Goal: Information Seeking & Learning: Learn about a topic

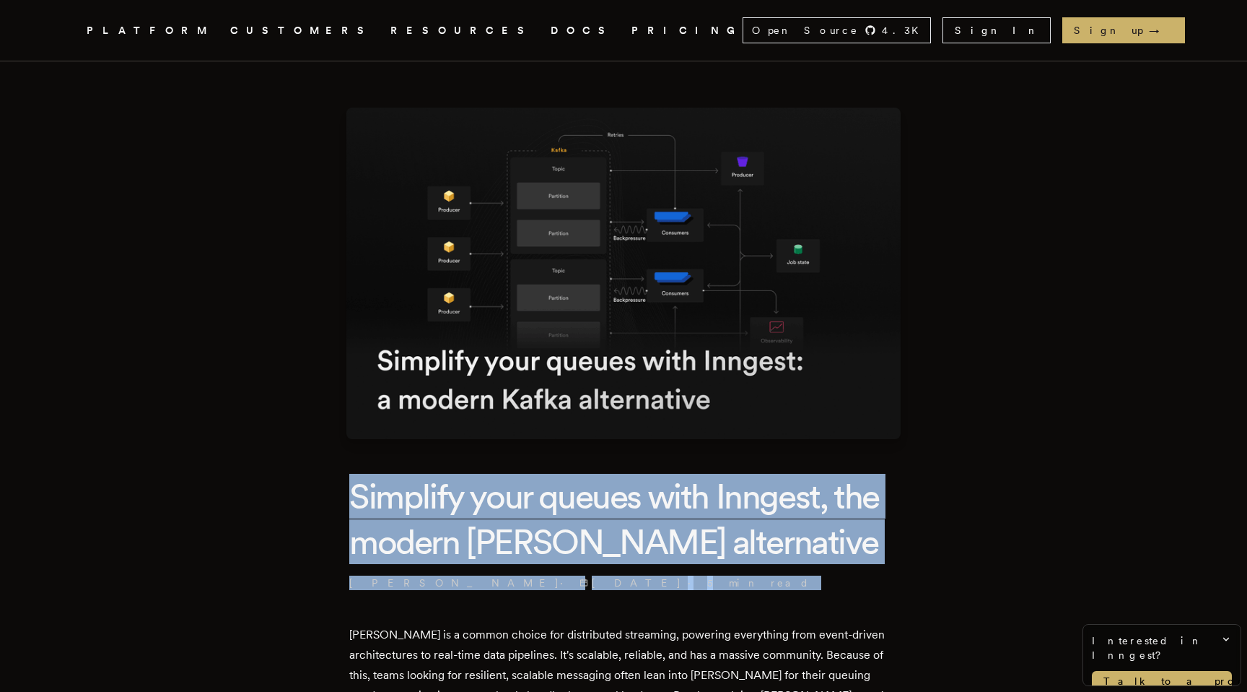
drag, startPoint x: 658, startPoint y: 616, endPoint x: 331, endPoint y: 485, distance: 352.2
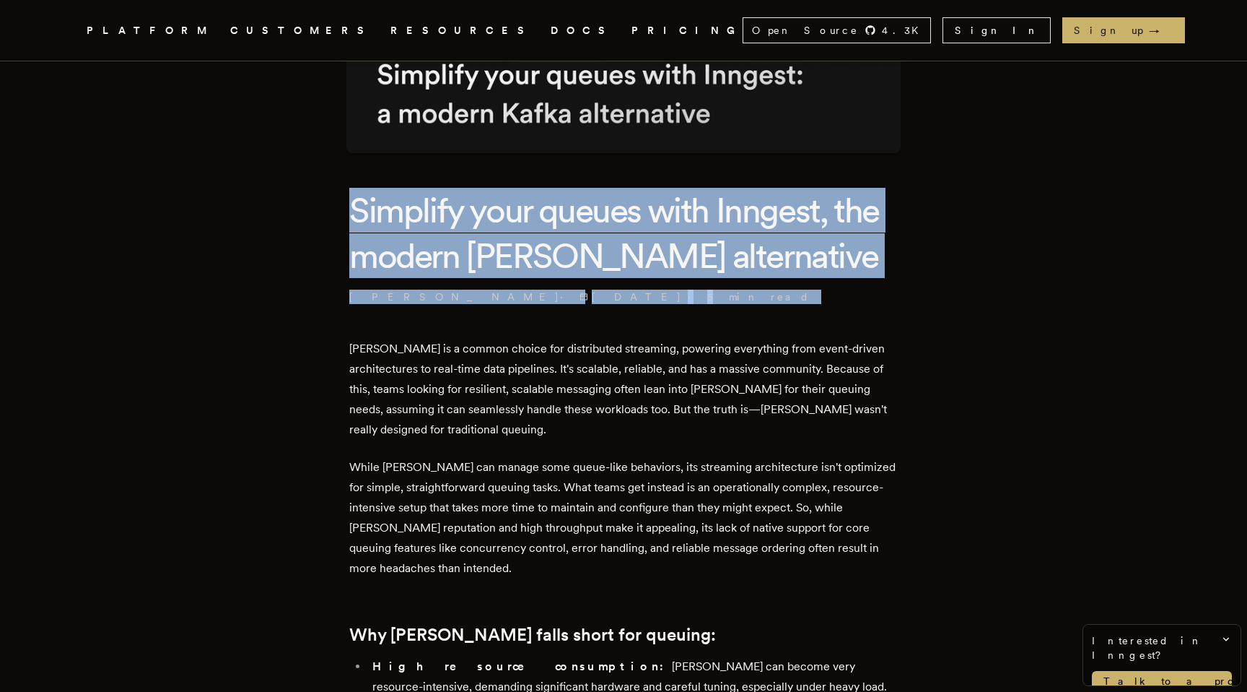
scroll to position [535, 0]
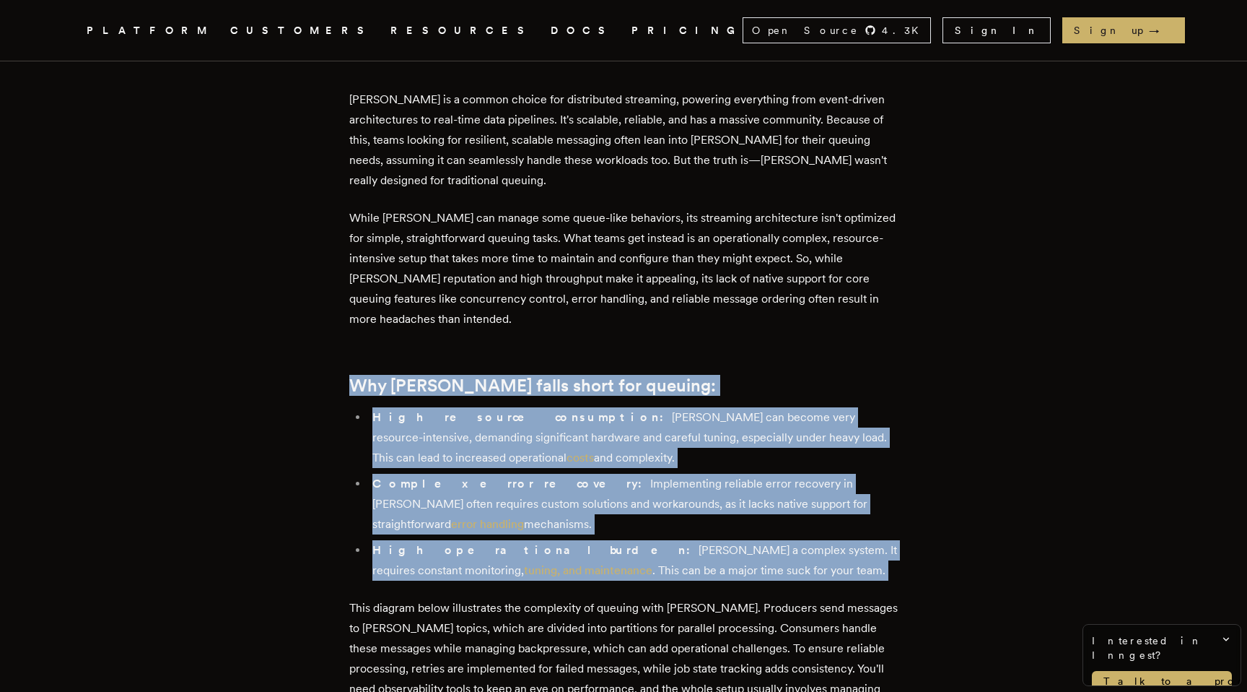
drag, startPoint x: 331, startPoint y: 377, endPoint x: 694, endPoint y: 562, distance: 407.8
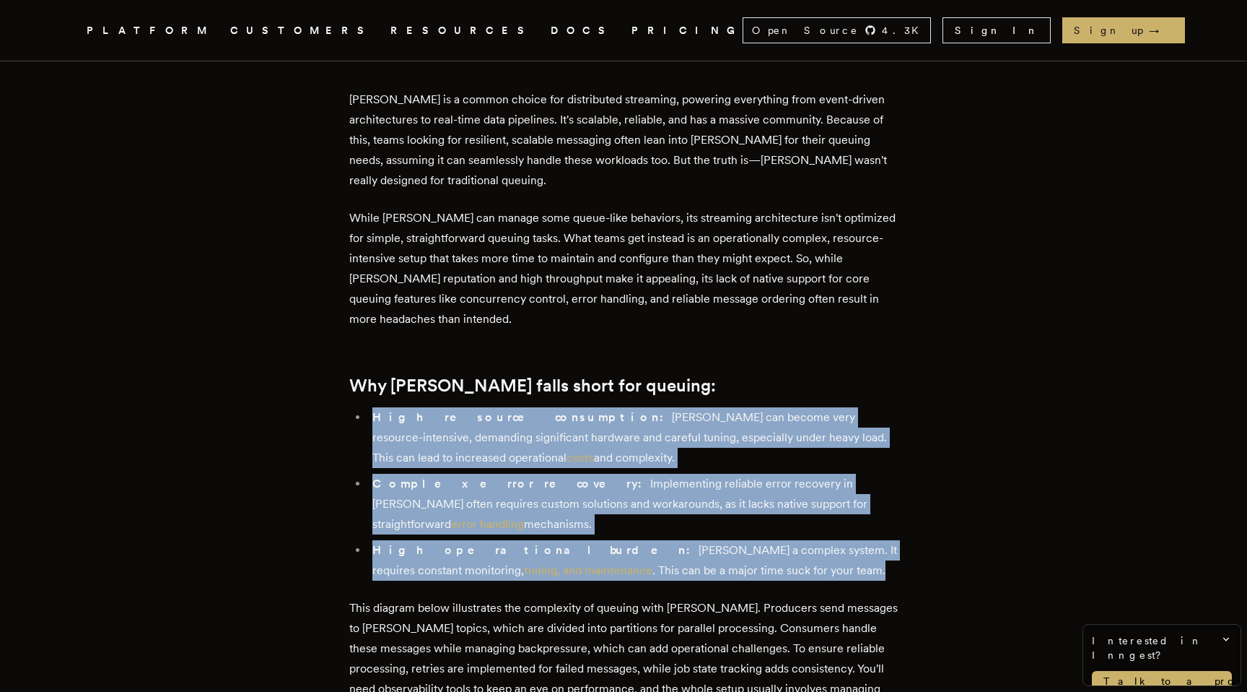
drag, startPoint x: 694, startPoint y: 558, endPoint x: 333, endPoint y: 426, distance: 384.4
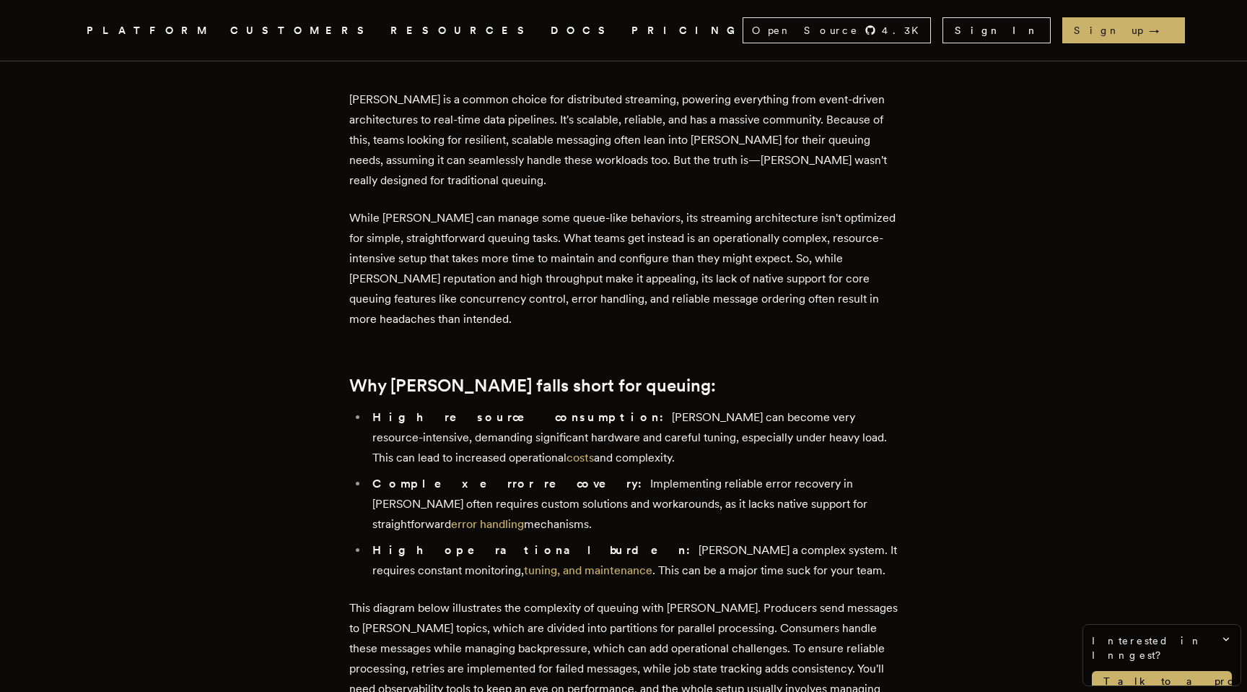
click at [360, 408] on ul "High resource consumption: [PERSON_NAME] can become very resource-intensive, de…" at bounding box center [623, 493] width 549 height 173
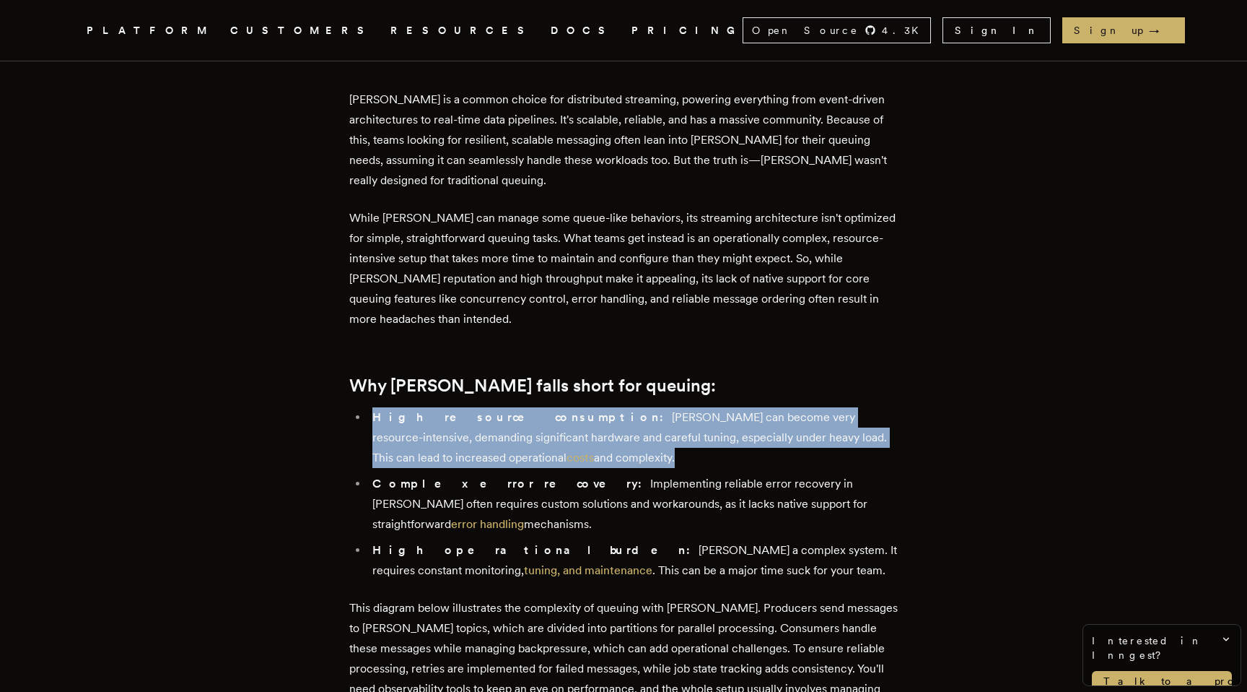
drag, startPoint x: 360, startPoint y: 408, endPoint x: 557, endPoint y: 450, distance: 201.6
click at [557, 450] on ul "High resource consumption: [PERSON_NAME] can become very resource-intensive, de…" at bounding box center [623, 493] width 549 height 173
click at [557, 450] on li "High resource consumption: [PERSON_NAME] can become very resource-intensive, de…" at bounding box center [633, 437] width 530 height 61
drag, startPoint x: 557, startPoint y: 450, endPoint x: 335, endPoint y: 419, distance: 224.5
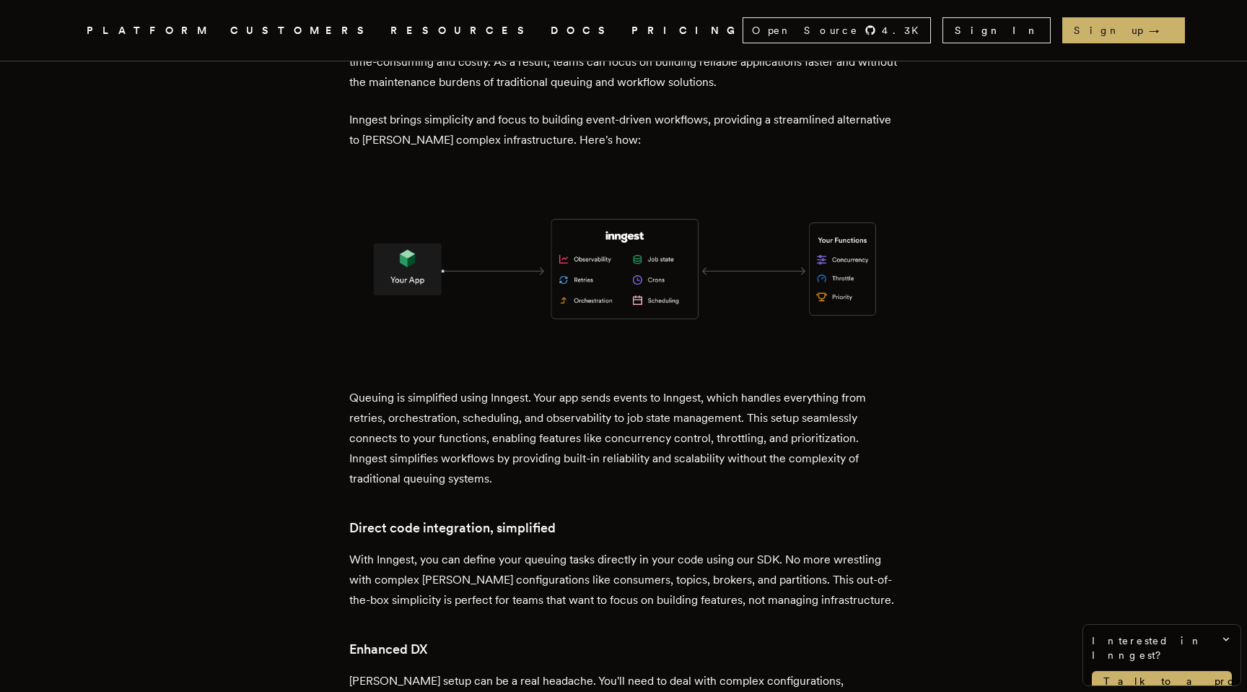
scroll to position [2267, 0]
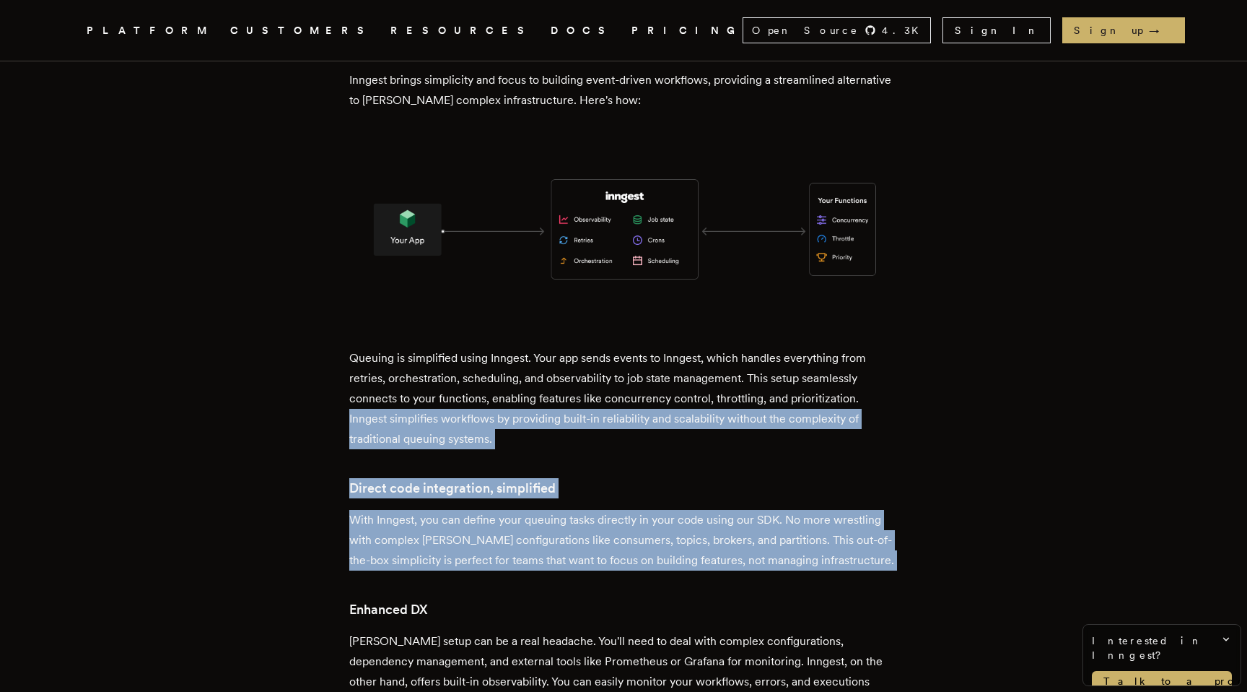
drag, startPoint x: 589, startPoint y: 537, endPoint x: 290, endPoint y: 365, distance: 345.1
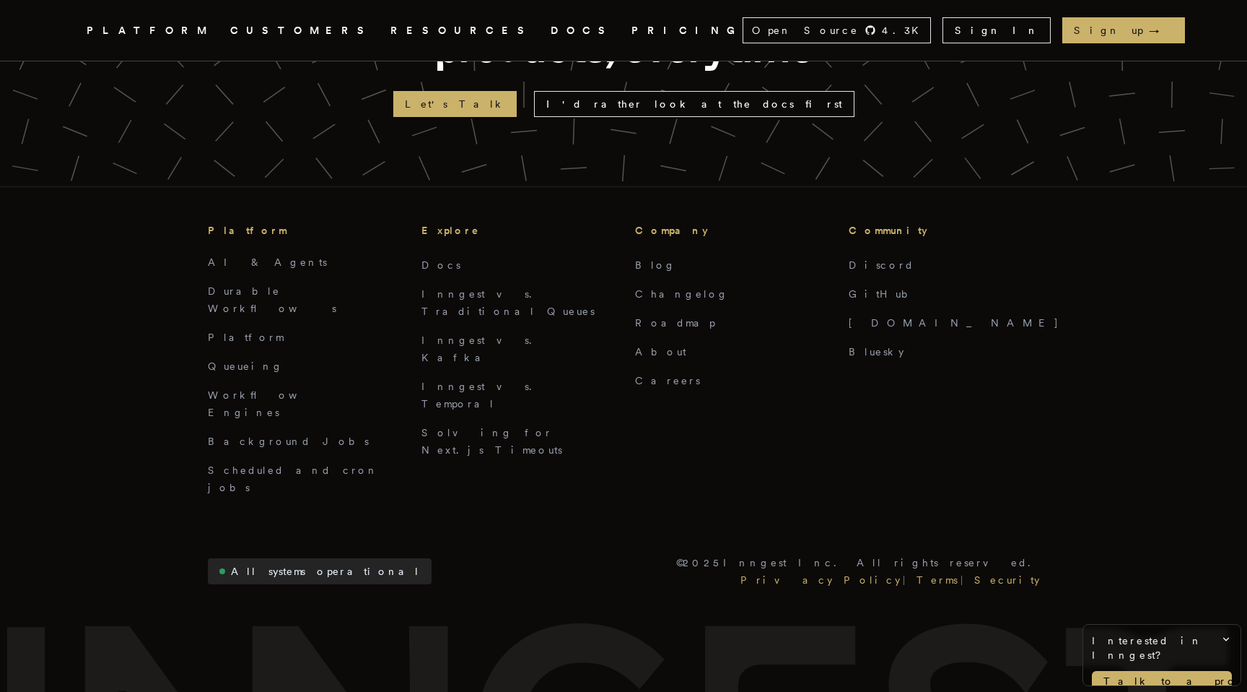
scroll to position [3674, 0]
